Goal: Information Seeking & Learning: Check status

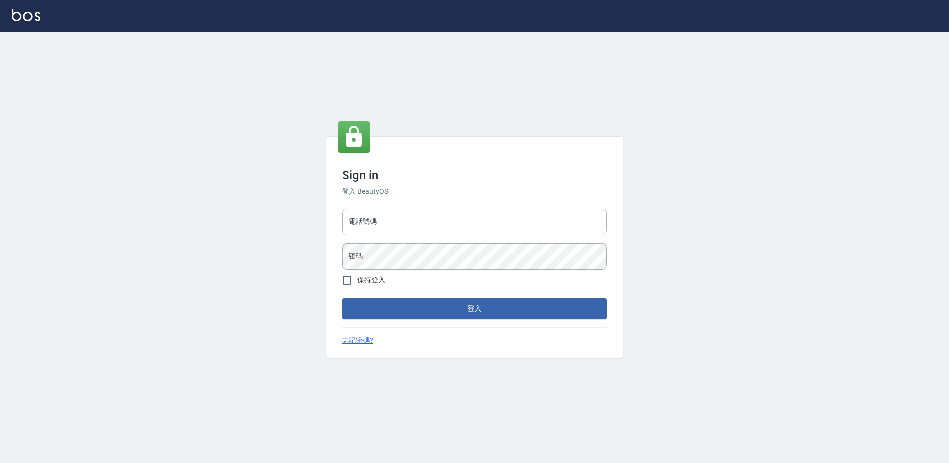
click at [396, 238] on div "電話號碼 電話號碼 密碼 密碼" at bounding box center [474, 239] width 273 height 69
click at [390, 226] on input "電話號碼" at bounding box center [474, 222] width 265 height 27
type input "7805667"
click at [366, 284] on span "保持登入" at bounding box center [371, 280] width 28 height 10
click at [357, 284] on input "保持登入" at bounding box center [347, 280] width 21 height 21
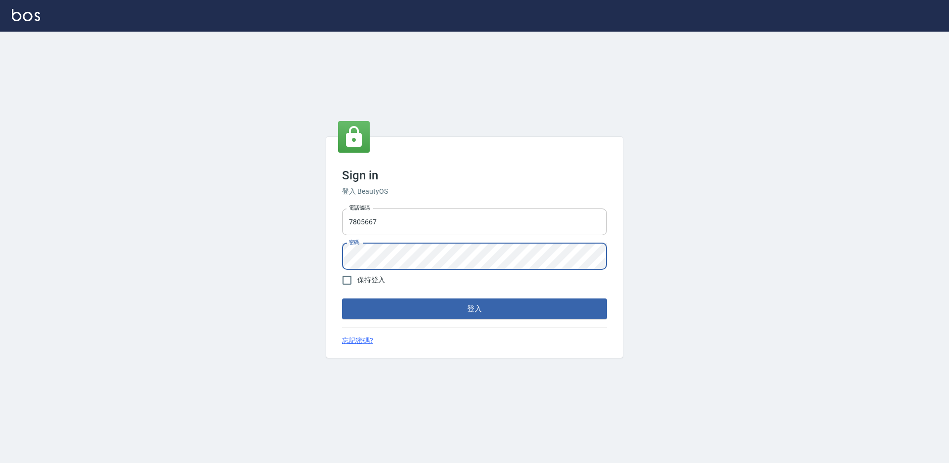
checkbox input "true"
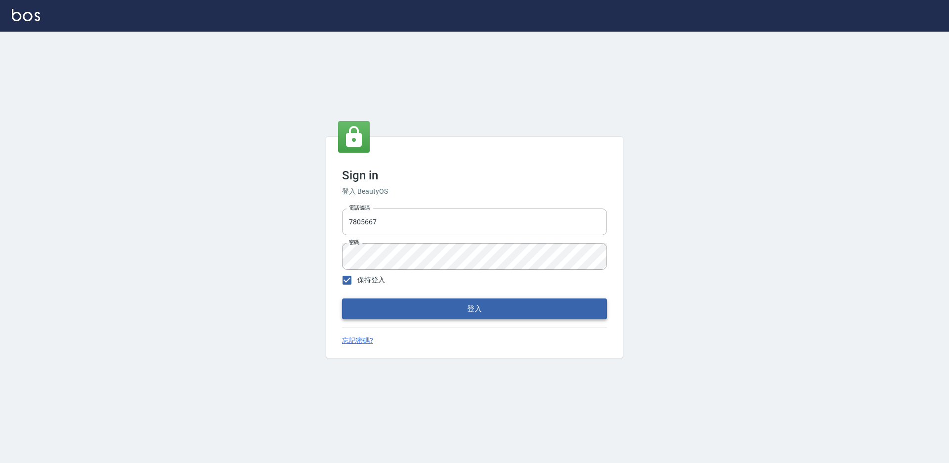
click at [380, 314] on button "登入" at bounding box center [474, 309] width 265 height 21
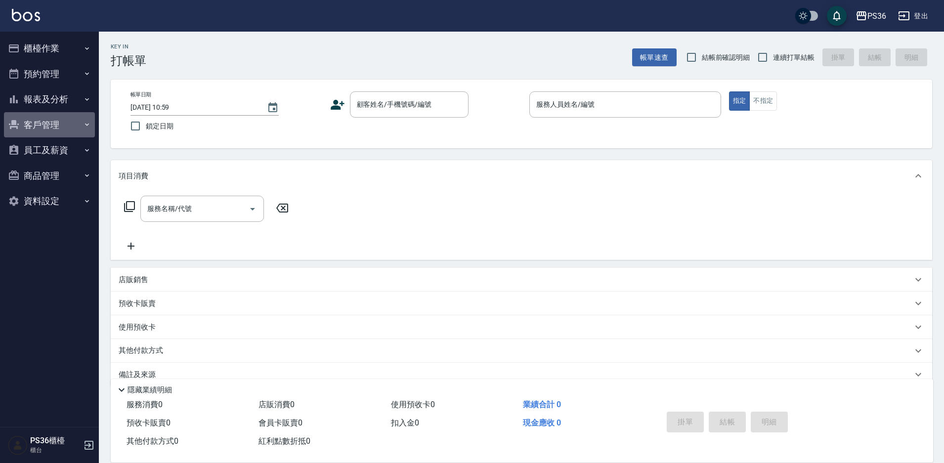
click at [46, 128] on button "客戶管理" at bounding box center [49, 125] width 91 height 26
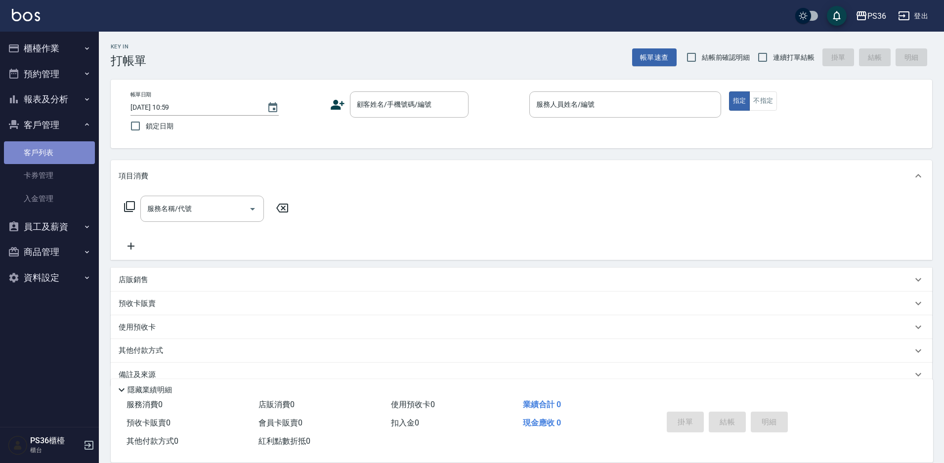
click at [28, 154] on link "客戶列表" at bounding box center [49, 152] width 91 height 23
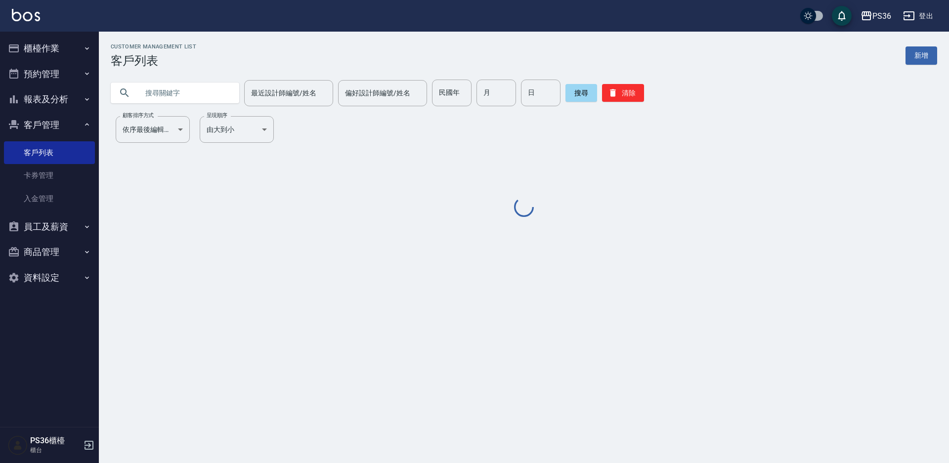
click at [206, 88] on input "text" at bounding box center [184, 93] width 93 height 27
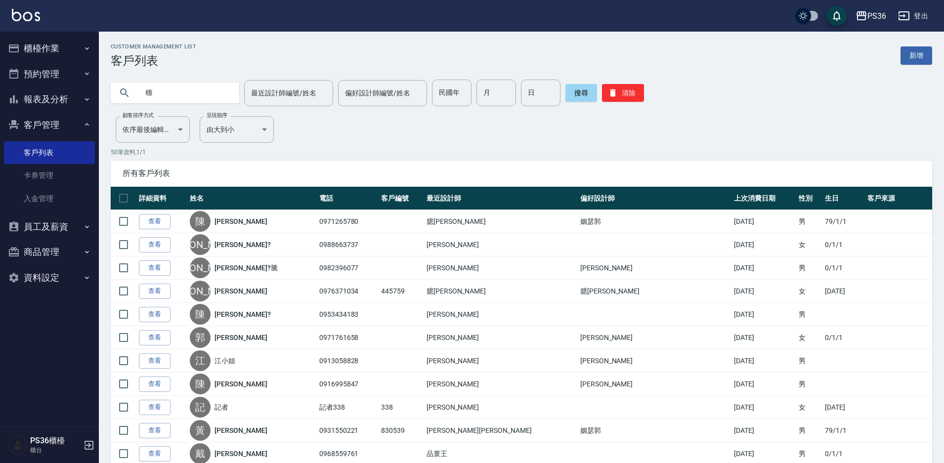
type input "穗"
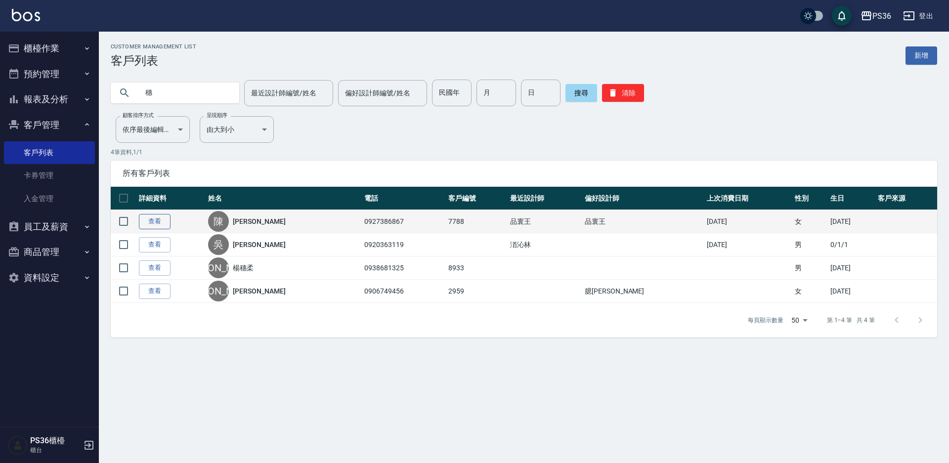
click at [162, 221] on link "查看" at bounding box center [155, 221] width 32 height 15
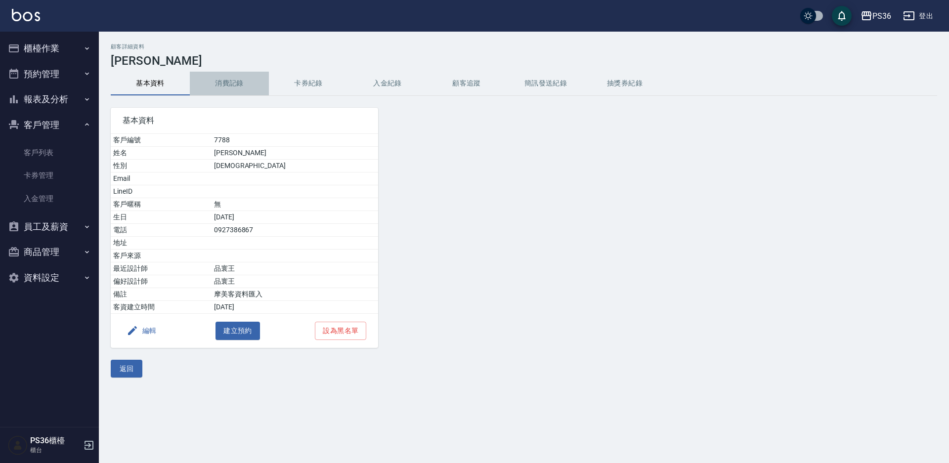
click at [214, 78] on button "消費記錄" at bounding box center [229, 84] width 79 height 24
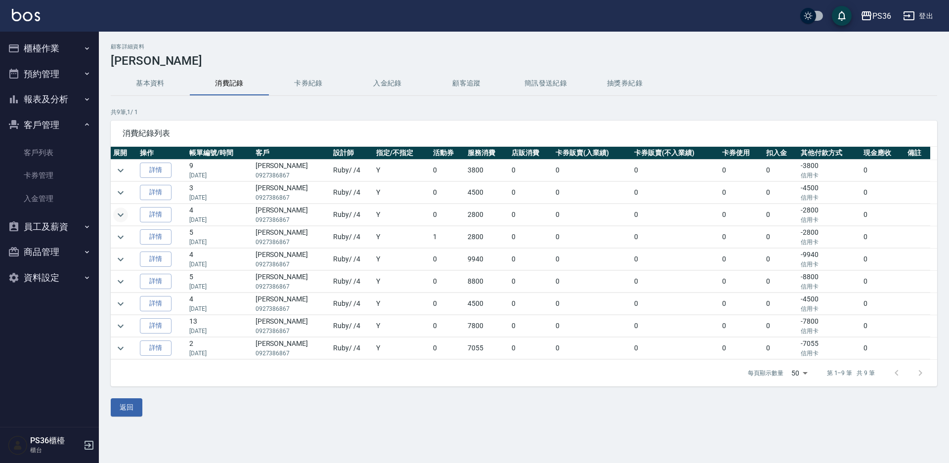
click at [121, 213] on icon "expand row" at bounding box center [121, 215] width 12 height 12
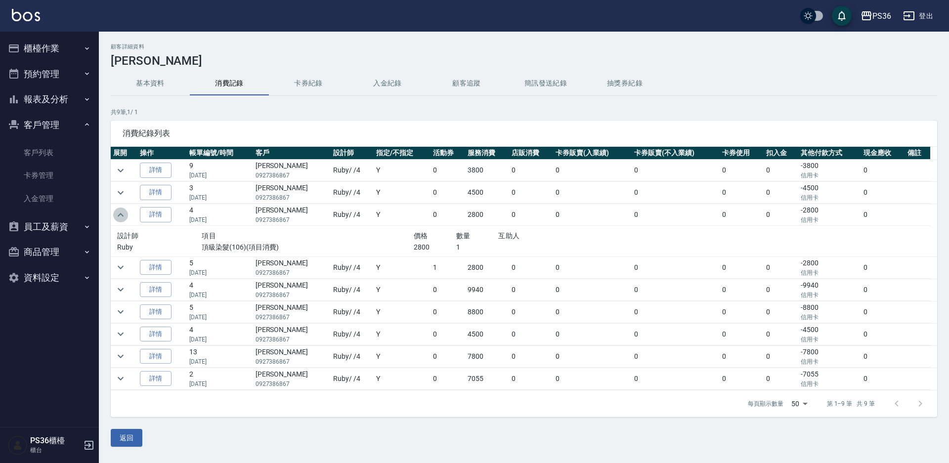
click at [121, 213] on icon "expand row" at bounding box center [121, 214] width 6 height 3
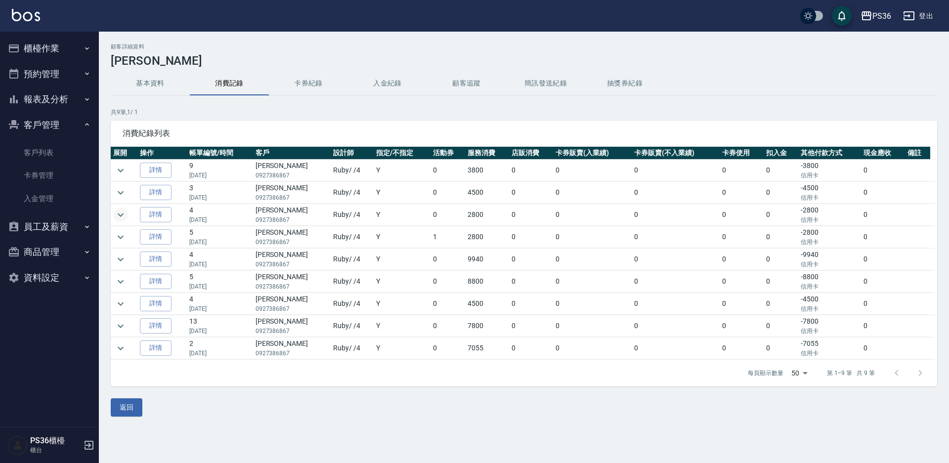
click at [129, 302] on td at bounding box center [124, 304] width 27 height 22
click at [124, 303] on icon "expand row" at bounding box center [121, 304] width 12 height 12
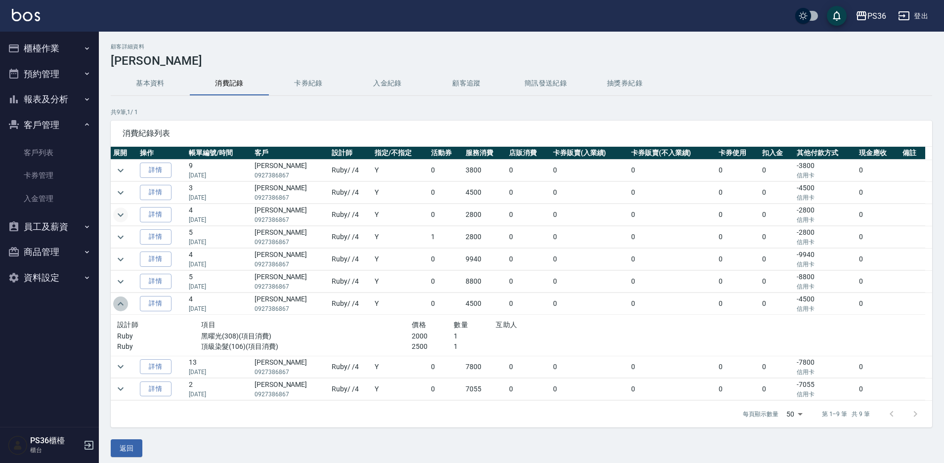
click at [124, 301] on icon "expand row" at bounding box center [121, 304] width 12 height 12
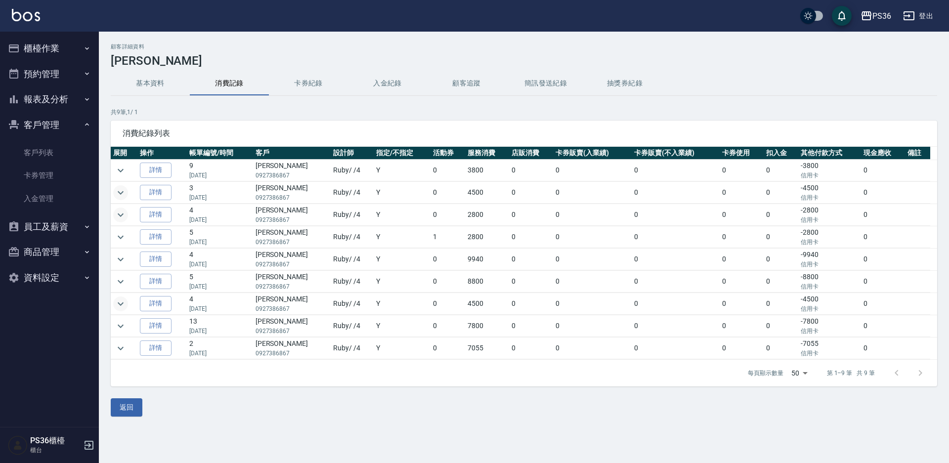
click at [122, 191] on icon "expand row" at bounding box center [121, 193] width 12 height 12
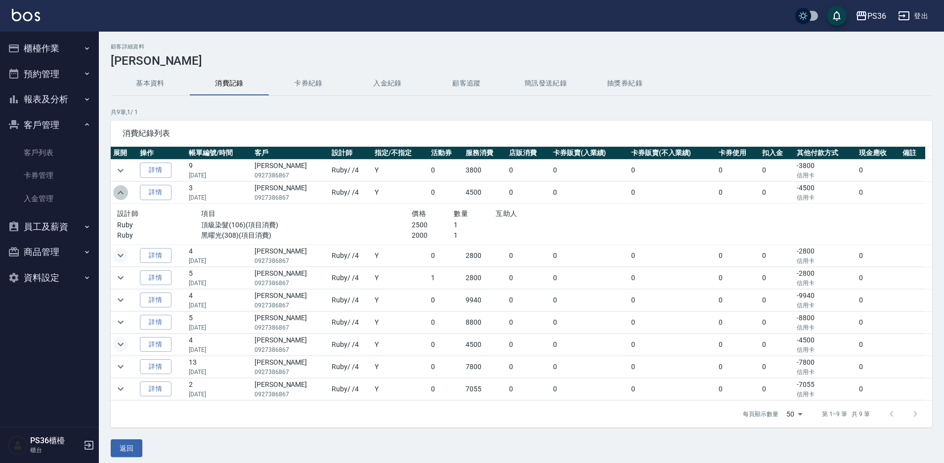
click at [122, 191] on icon "expand row" at bounding box center [121, 193] width 12 height 12
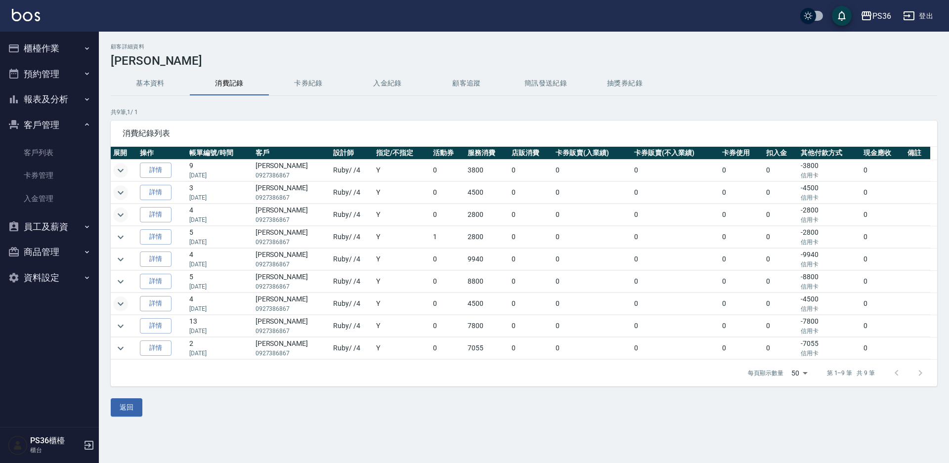
click at [119, 171] on icon "expand row" at bounding box center [121, 171] width 12 height 12
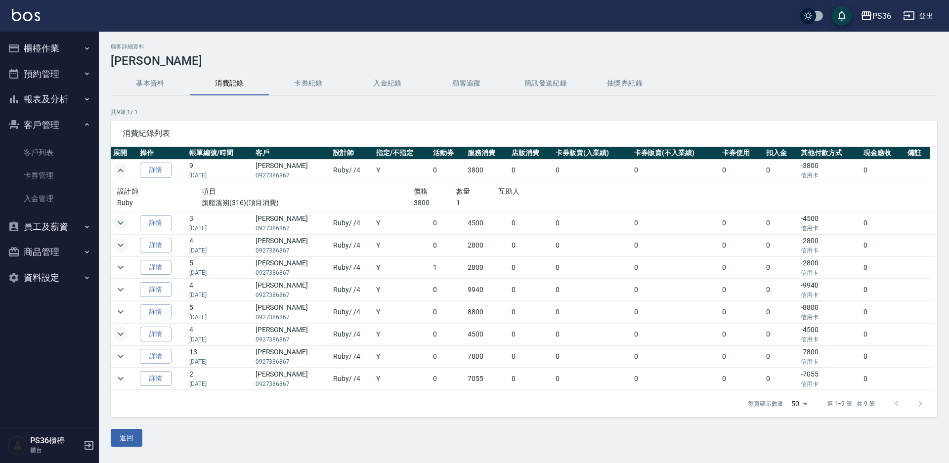
click at [119, 171] on icon "expand row" at bounding box center [121, 170] width 6 height 3
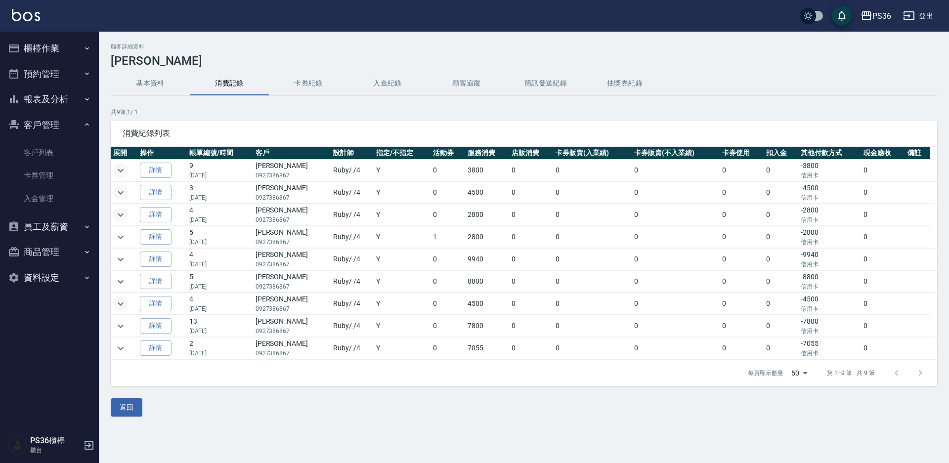
click at [119, 171] on icon "expand row" at bounding box center [121, 171] width 12 height 12
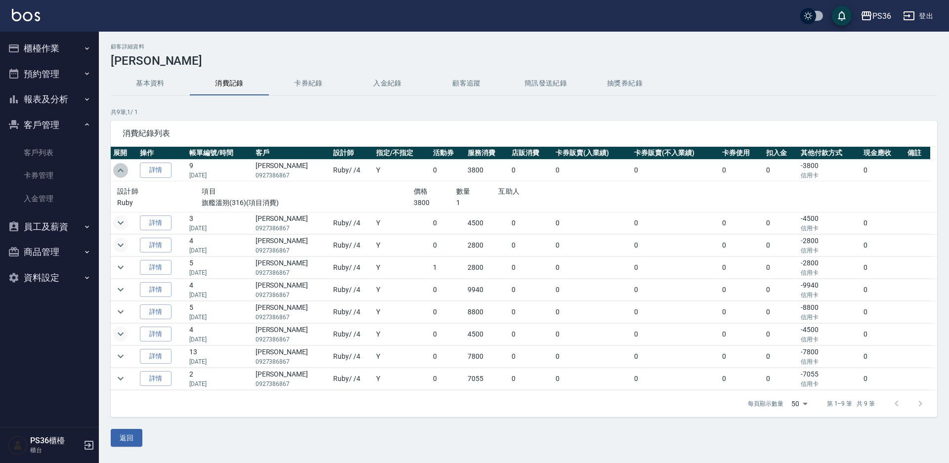
click at [119, 171] on icon "expand row" at bounding box center [121, 170] width 6 height 3
